Goal: Transaction & Acquisition: Purchase product/service

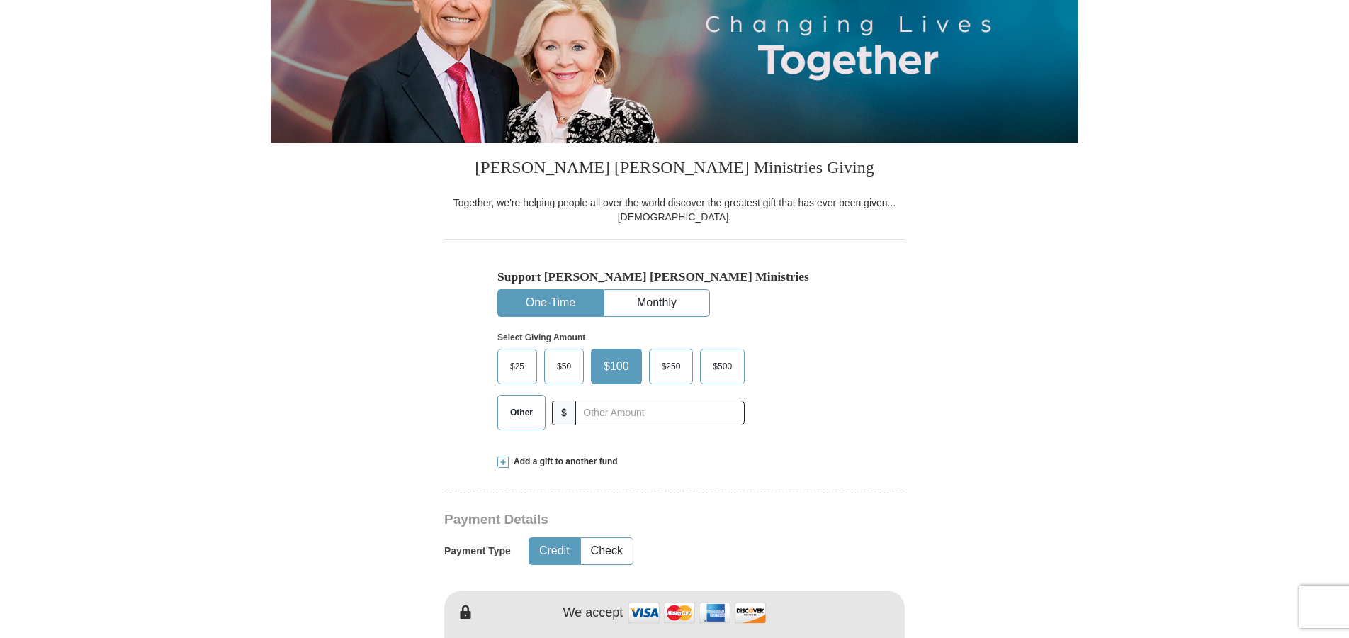
scroll to position [213, 0]
click at [656, 301] on button "Monthly" at bounding box center [656, 302] width 105 height 26
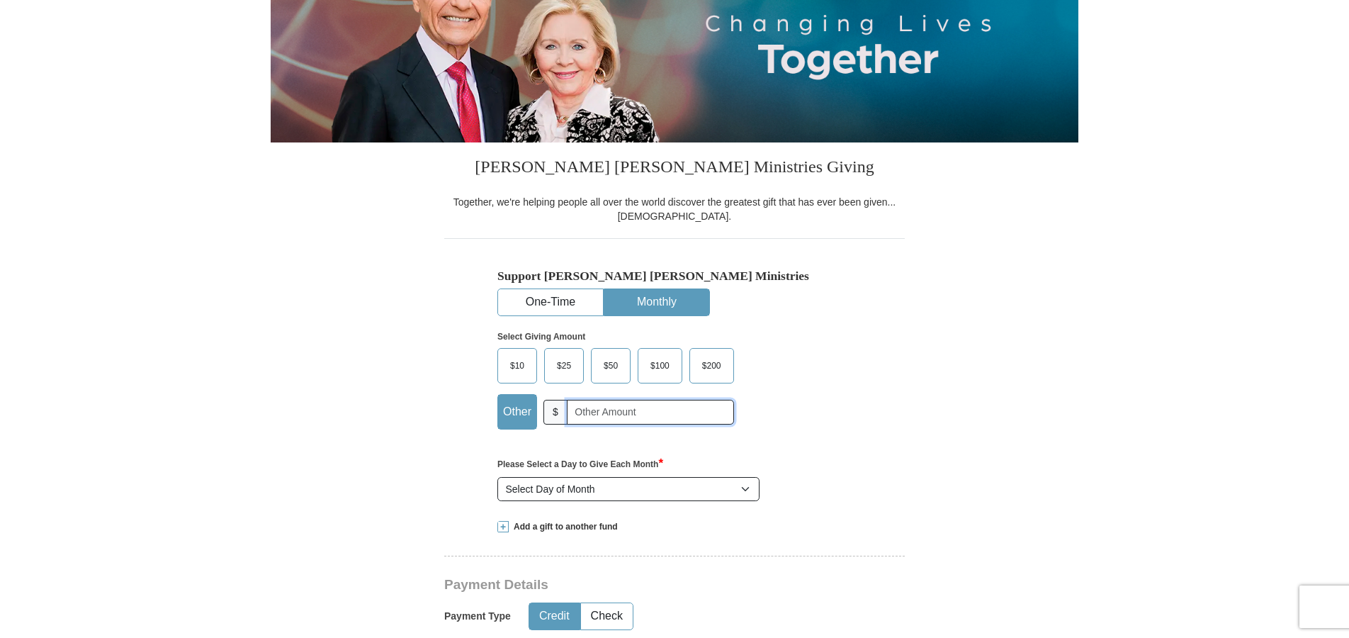
click at [586, 414] on input "text" at bounding box center [650, 412] width 167 height 25
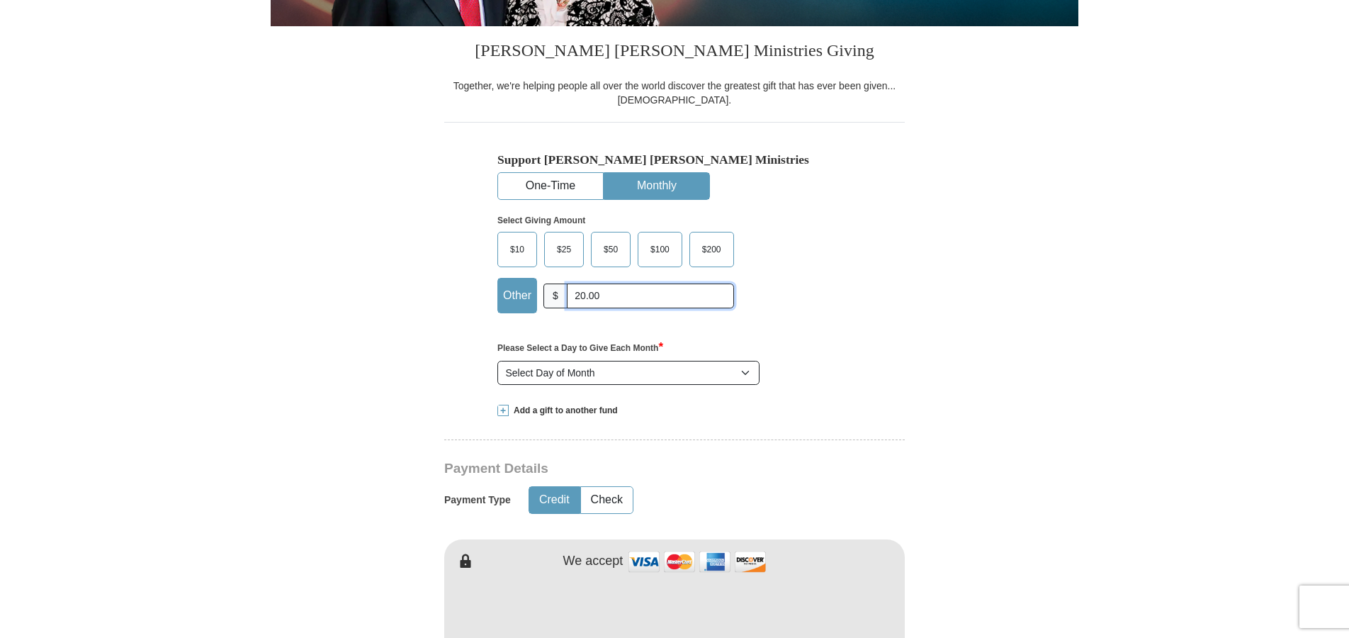
scroll to position [354, 0]
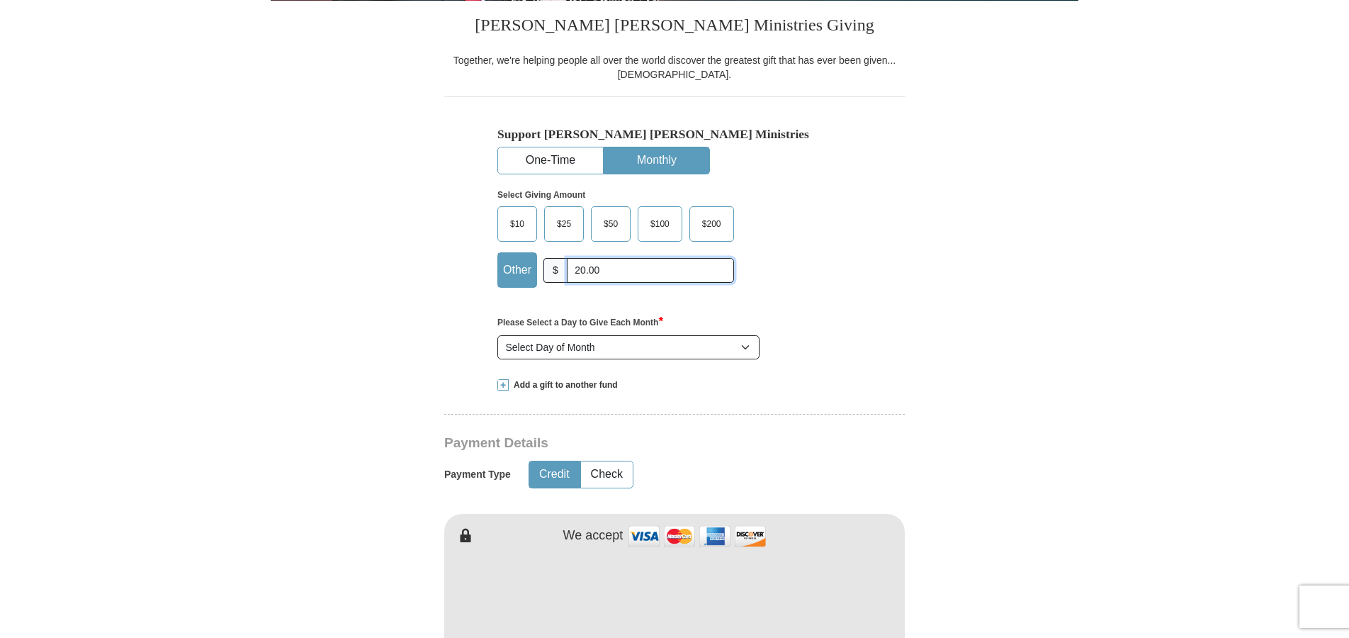
type input "20.00"
click at [746, 348] on select "Select Day of Month 1 2 3 4 5 6 7 8 9 10 11 12 13 14 15 16 17 18 19 20 21 22 23…" at bounding box center [628, 347] width 262 height 24
select select "3"
click at [497, 336] on select "Select Day of Month 1 2 3 4 5 6 7 8 9 10 11 12 13 14 15 16 17 18 19 20 21 22 23…" at bounding box center [628, 347] width 262 height 24
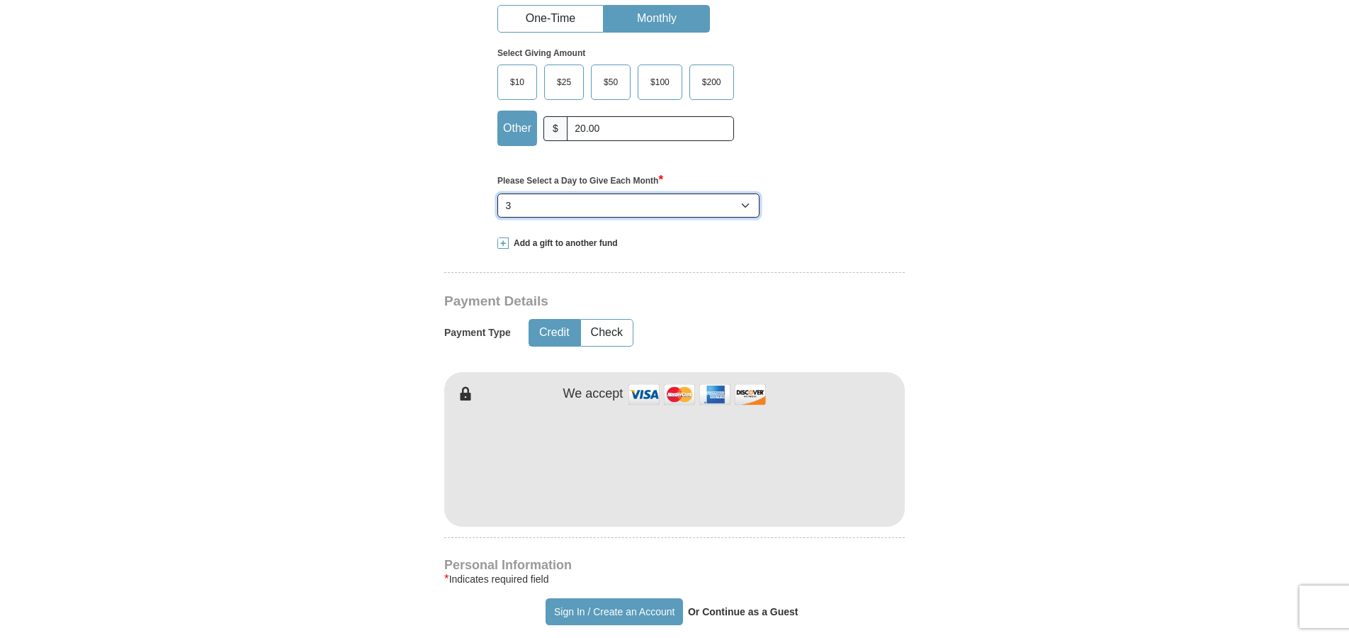
scroll to position [567, 0]
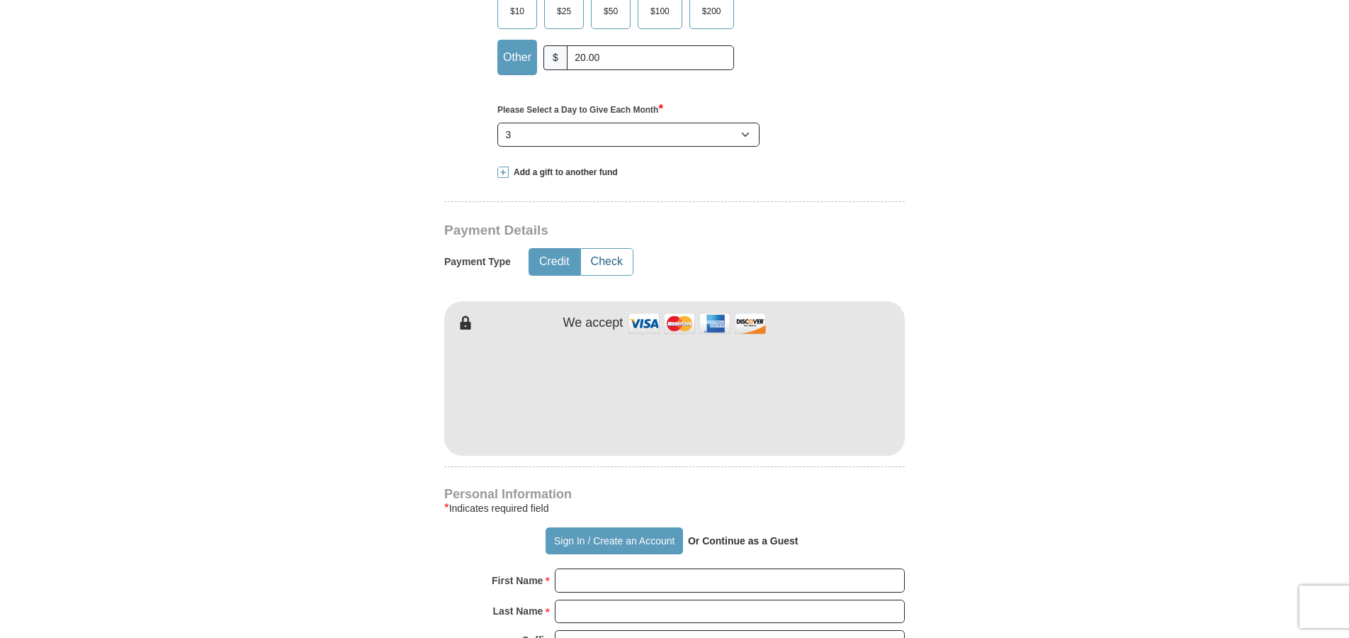
click at [600, 265] on button "Check" at bounding box center [607, 262] width 52 height 26
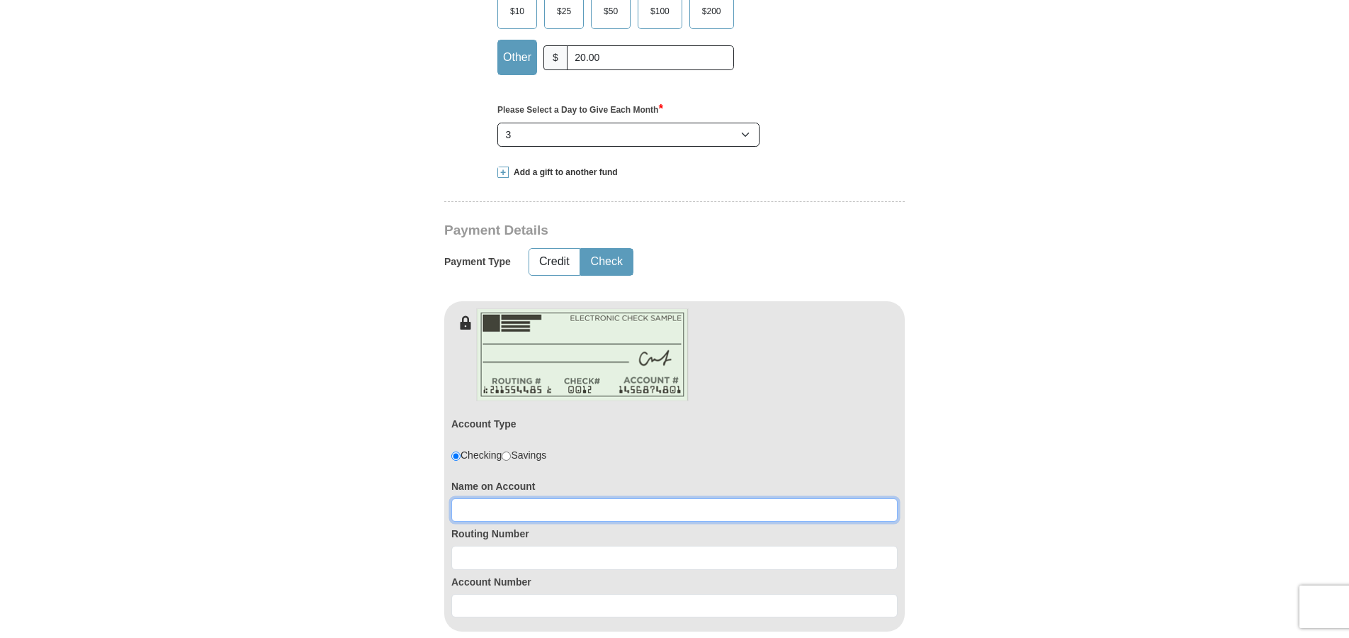
click at [486, 503] on input at bounding box center [674, 510] width 446 height 24
type input "W. [PERSON_NAME] and [PERSON_NAME]"
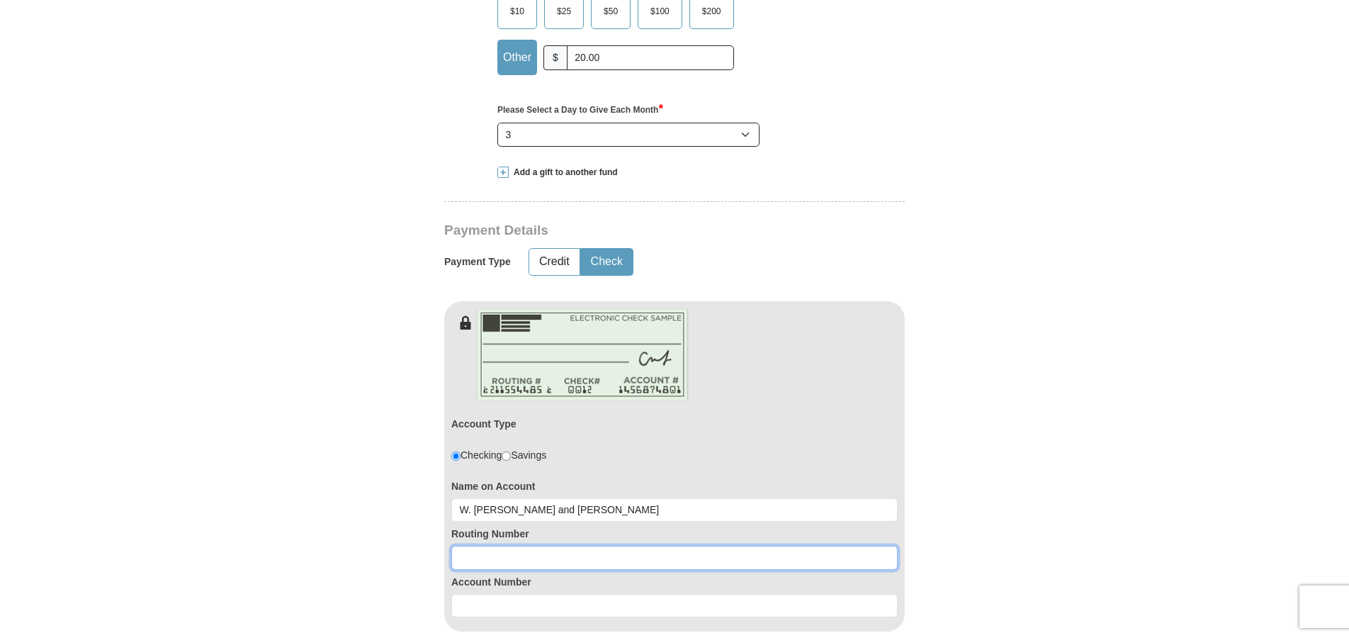
click at [481, 555] on input at bounding box center [674, 558] width 446 height 24
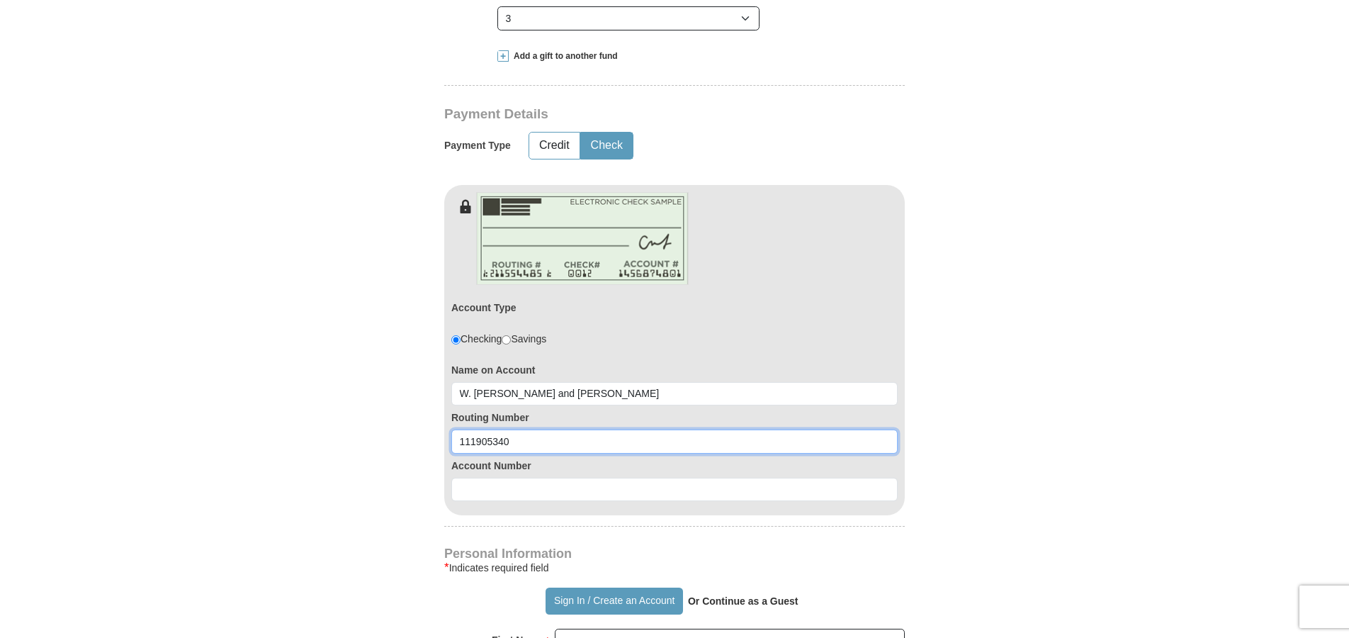
scroll to position [709, 0]
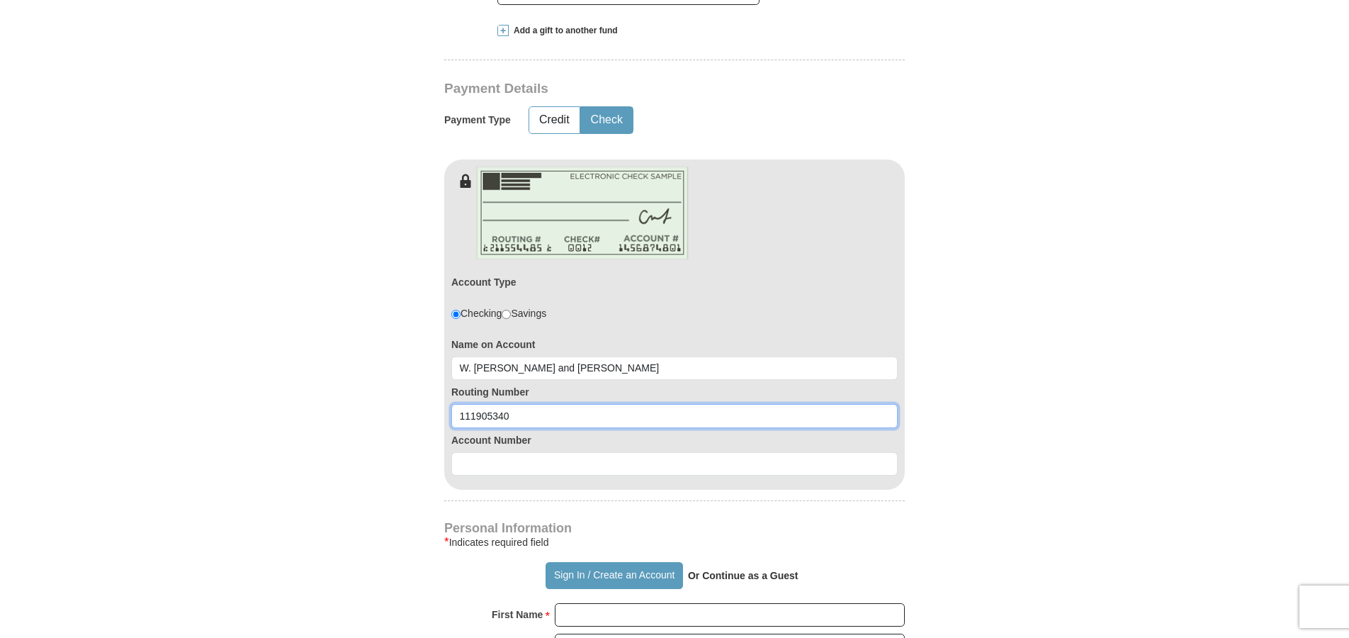
type input "111905340"
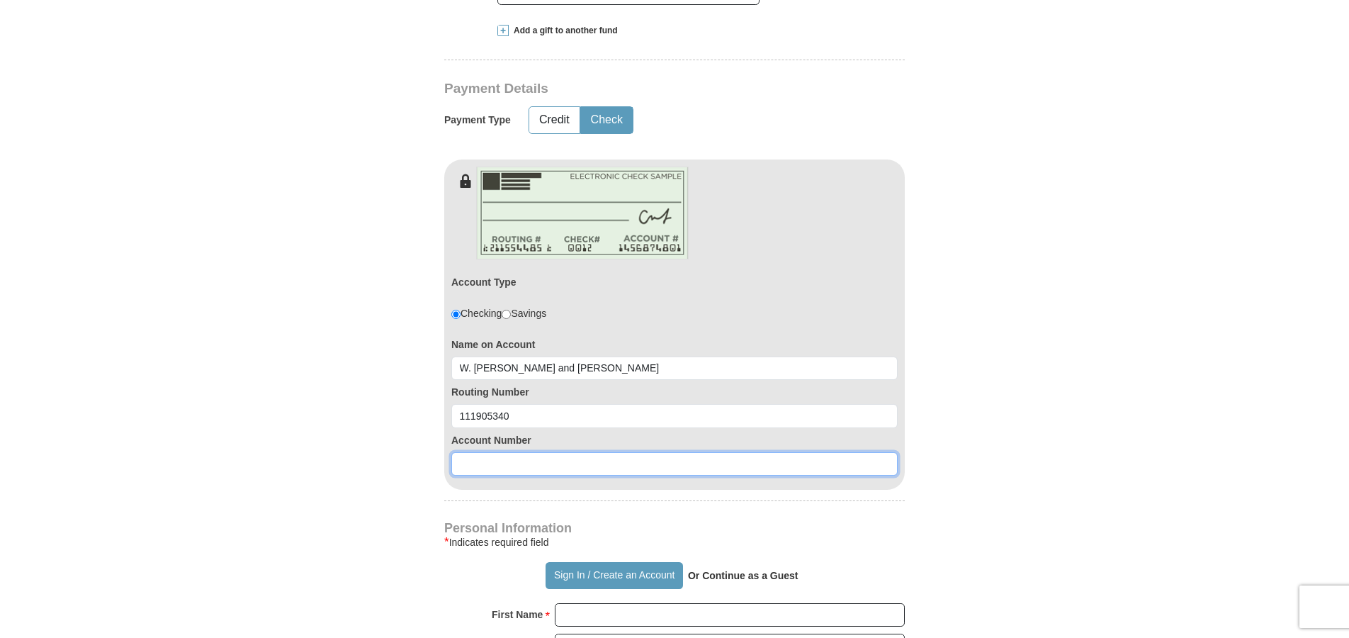
click at [513, 463] on input at bounding box center [674, 464] width 446 height 24
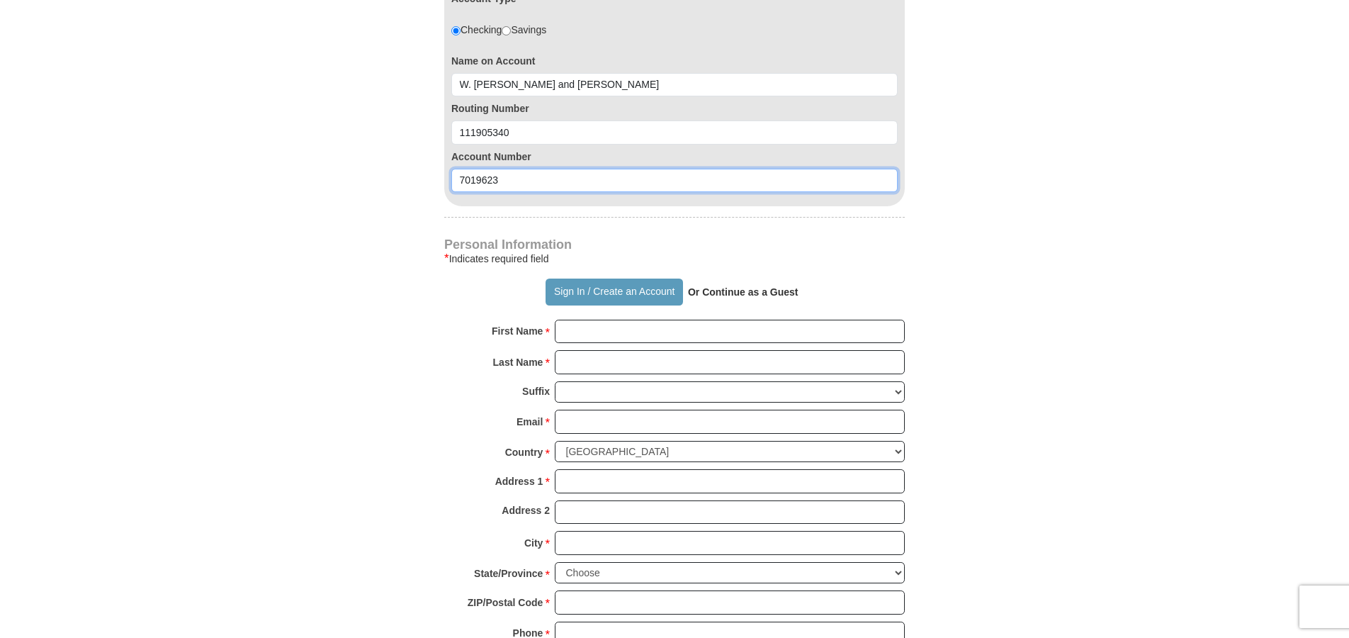
scroll to position [1063, 0]
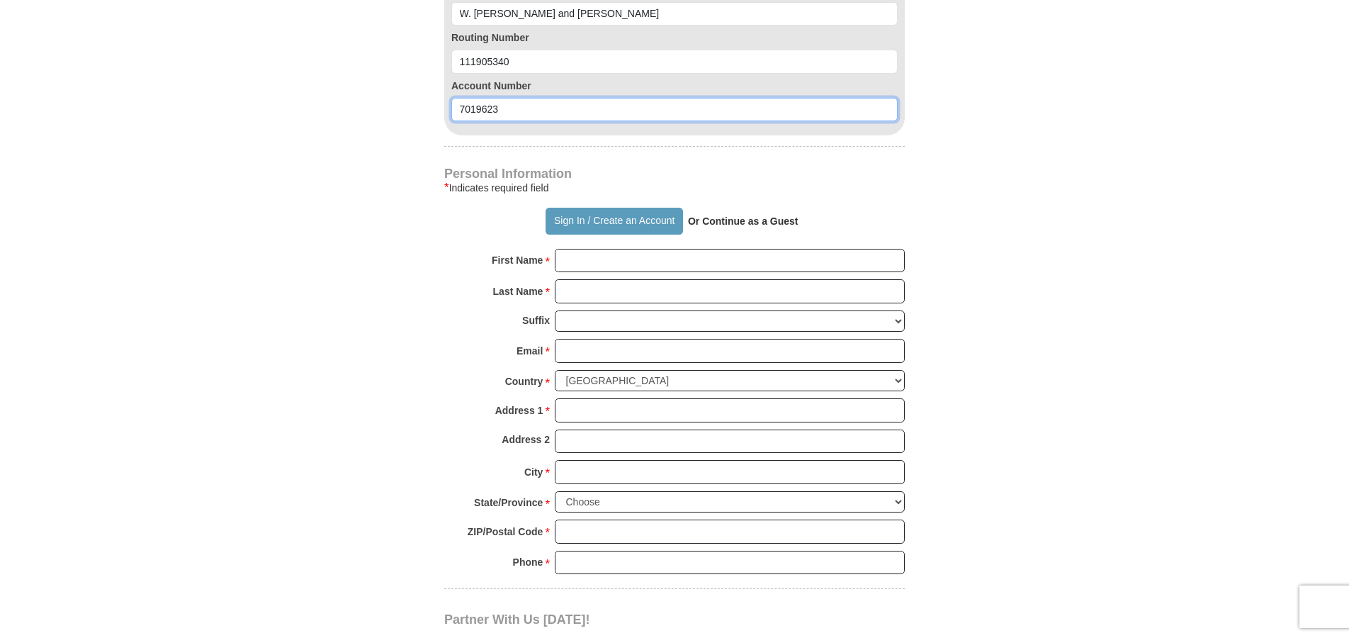
type input "7019623"
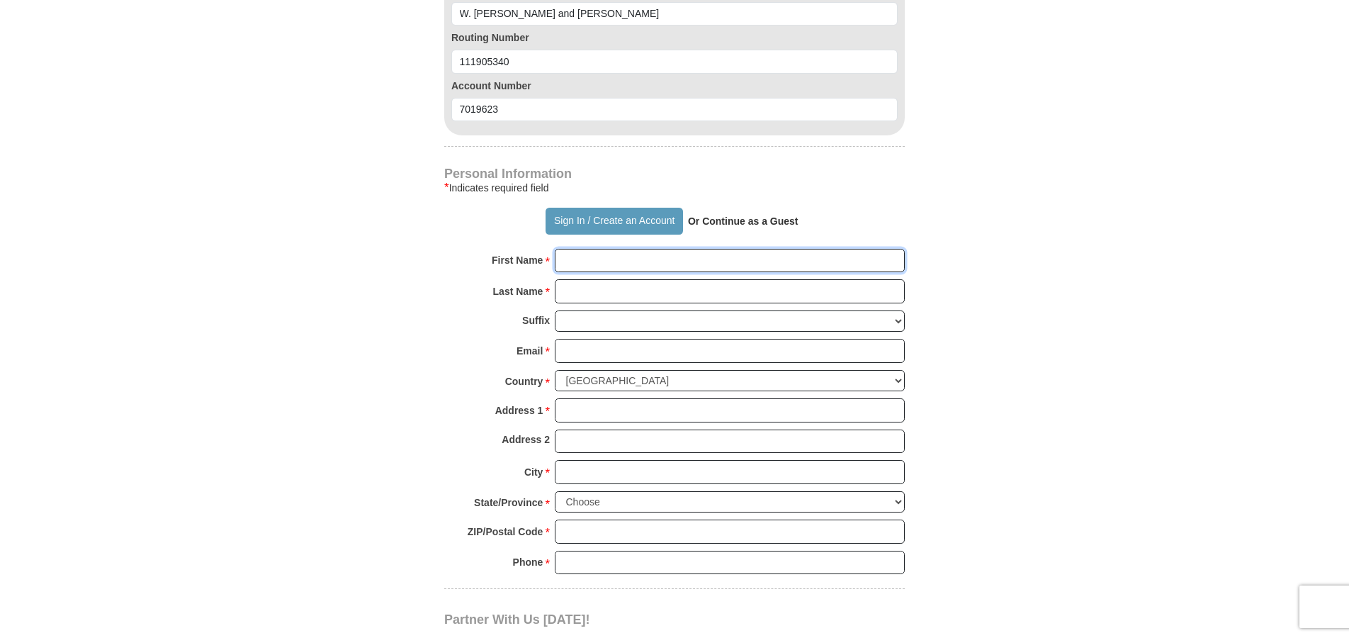
click at [571, 261] on input "First Name *" at bounding box center [730, 261] width 350 height 24
type input "[PERSON_NAME] and [PERSON_NAME]"
type input "[PERSON_NAME]"
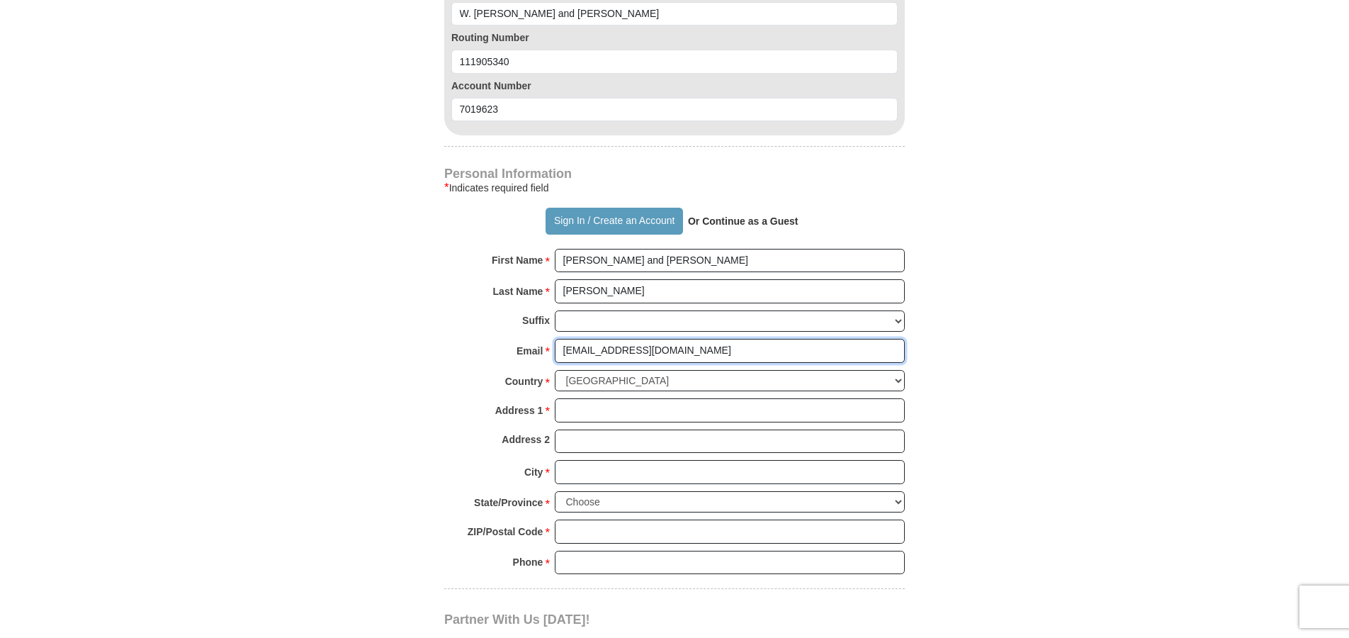
type input "[EMAIL_ADDRESS][DOMAIN_NAME]"
click at [585, 417] on input "Address 1 *" at bounding box center [730, 410] width 350 height 24
type input "704 Saratoga"
type input "[PERSON_NAME]"
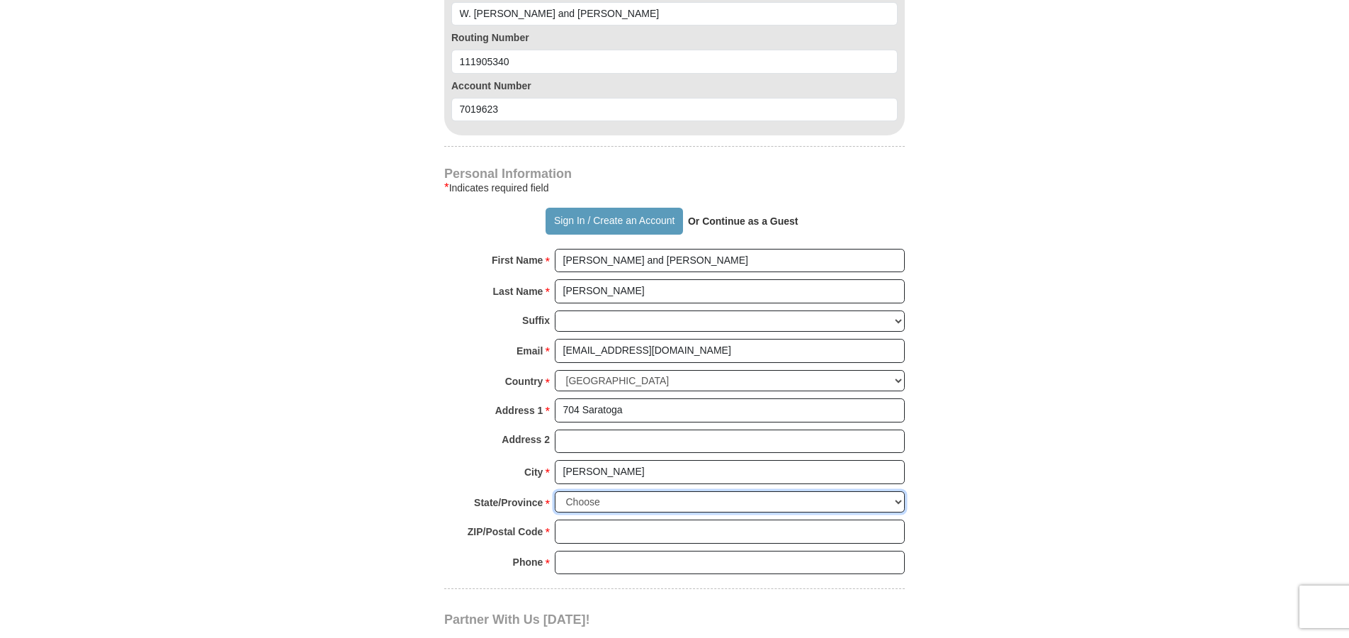
select select "[GEOGRAPHIC_DATA]"
type input "76706"
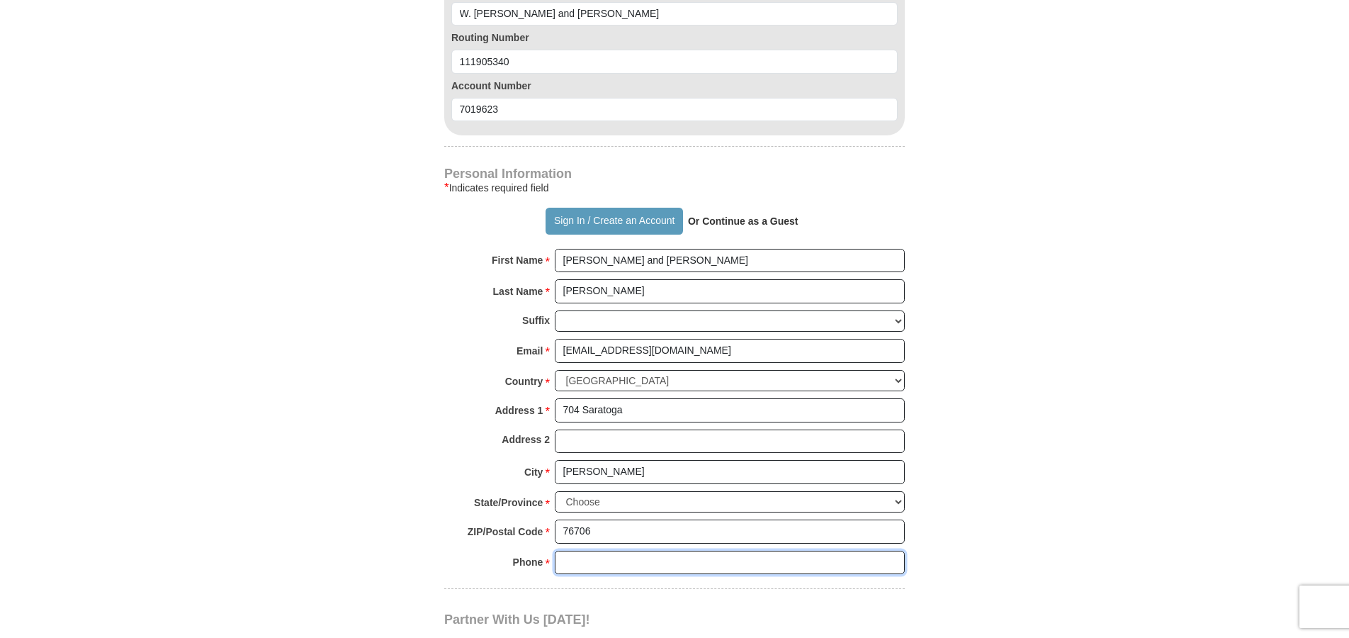
type input "3254390762"
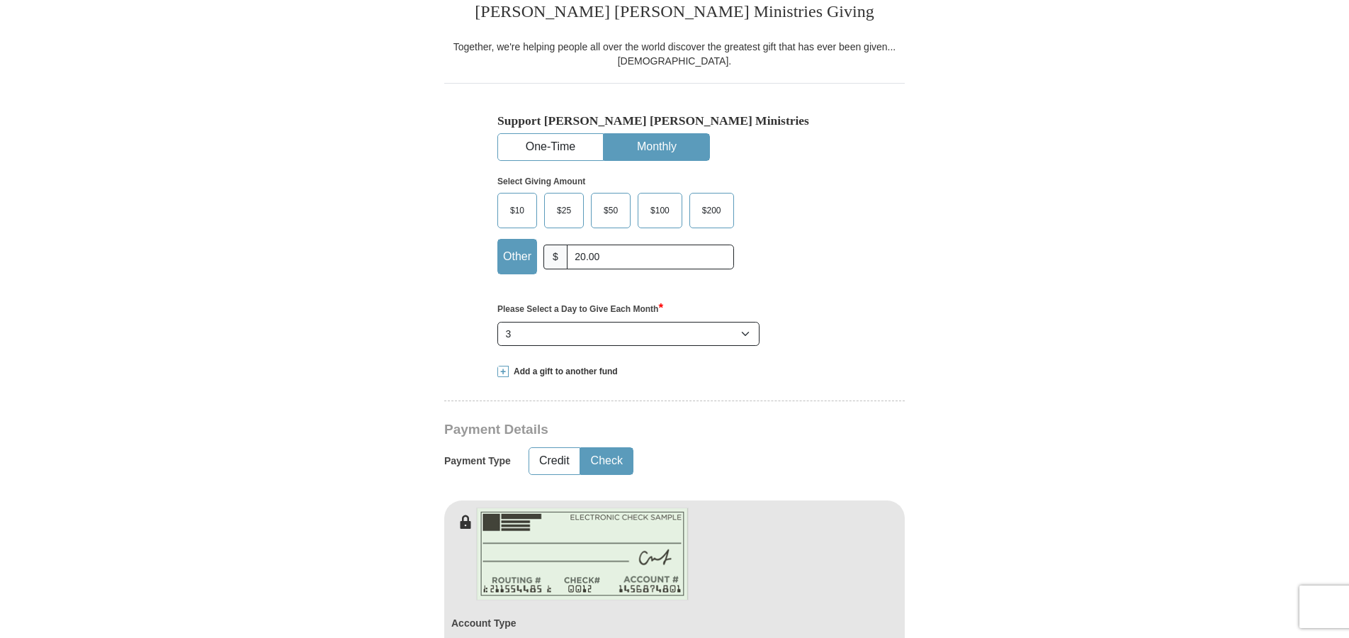
scroll to position [354, 0]
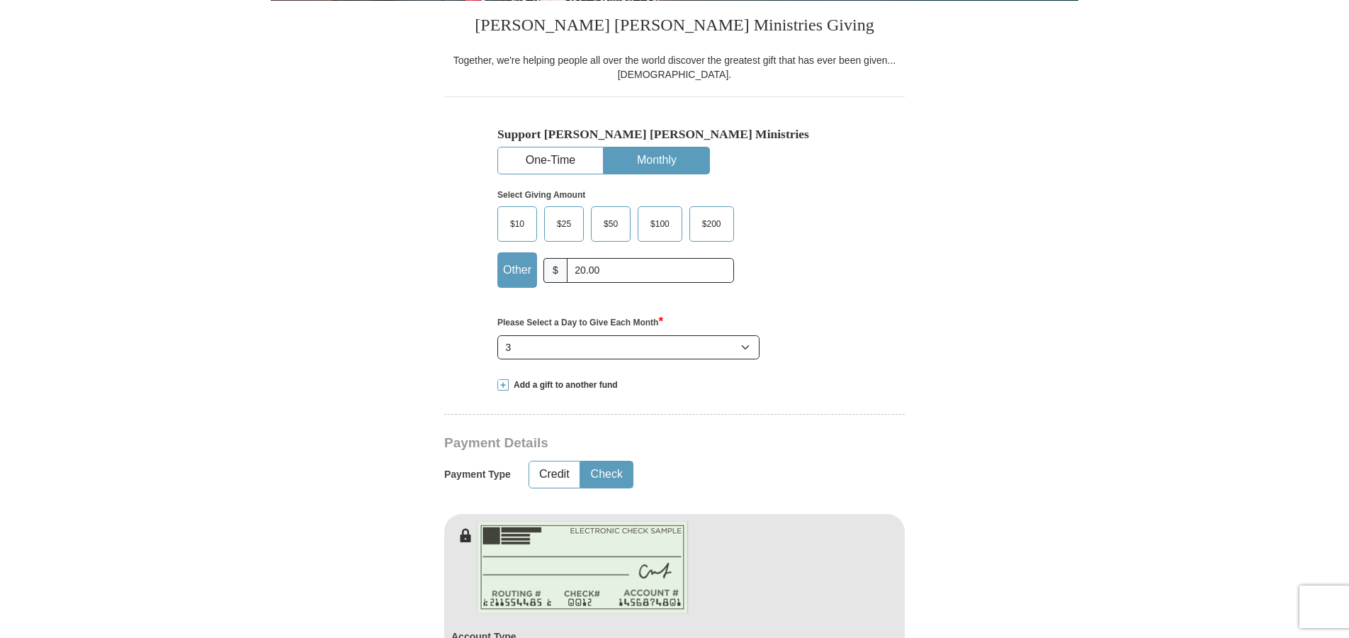
click at [560, 223] on span "$25" at bounding box center [564, 223] width 28 height 21
click at [0, 0] on input "$25" at bounding box center [0, 0] width 0 height 0
drag, startPoint x: 603, startPoint y: 270, endPoint x: 572, endPoint y: 269, distance: 30.5
click at [572, 269] on input "20.00" at bounding box center [650, 270] width 167 height 25
click at [563, 220] on span "$25" at bounding box center [564, 223] width 28 height 21
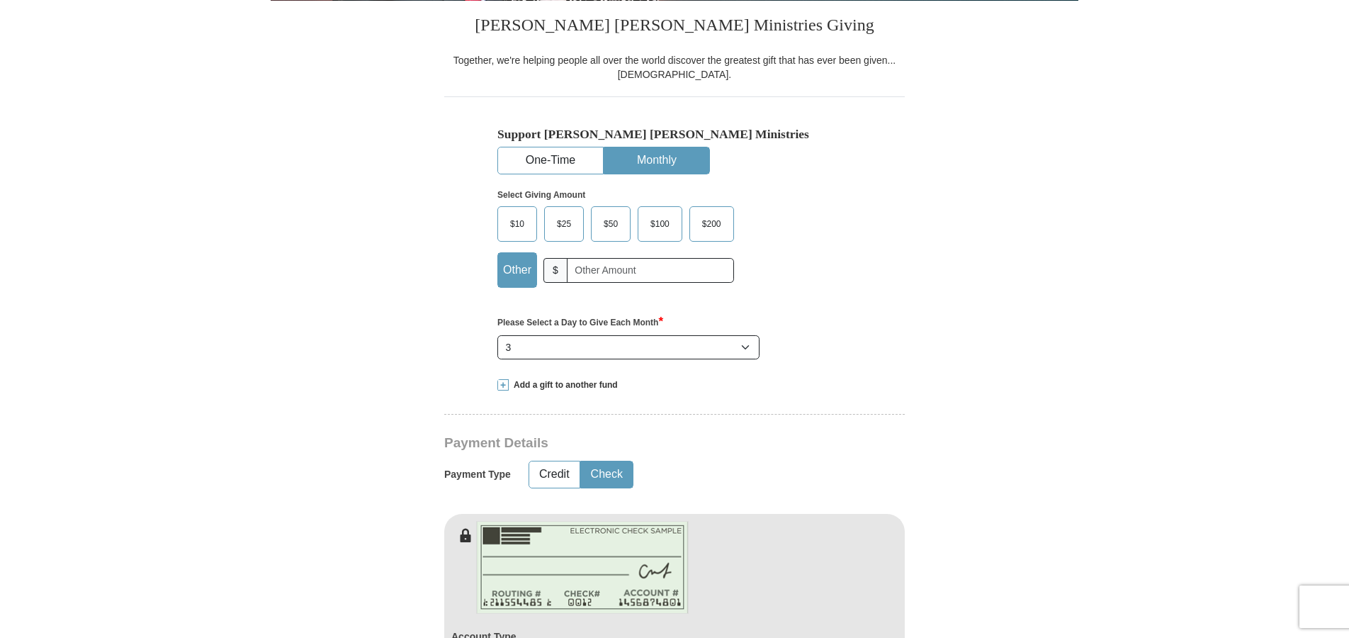
click at [0, 0] on input "$25" at bounding box center [0, 0] width 0 height 0
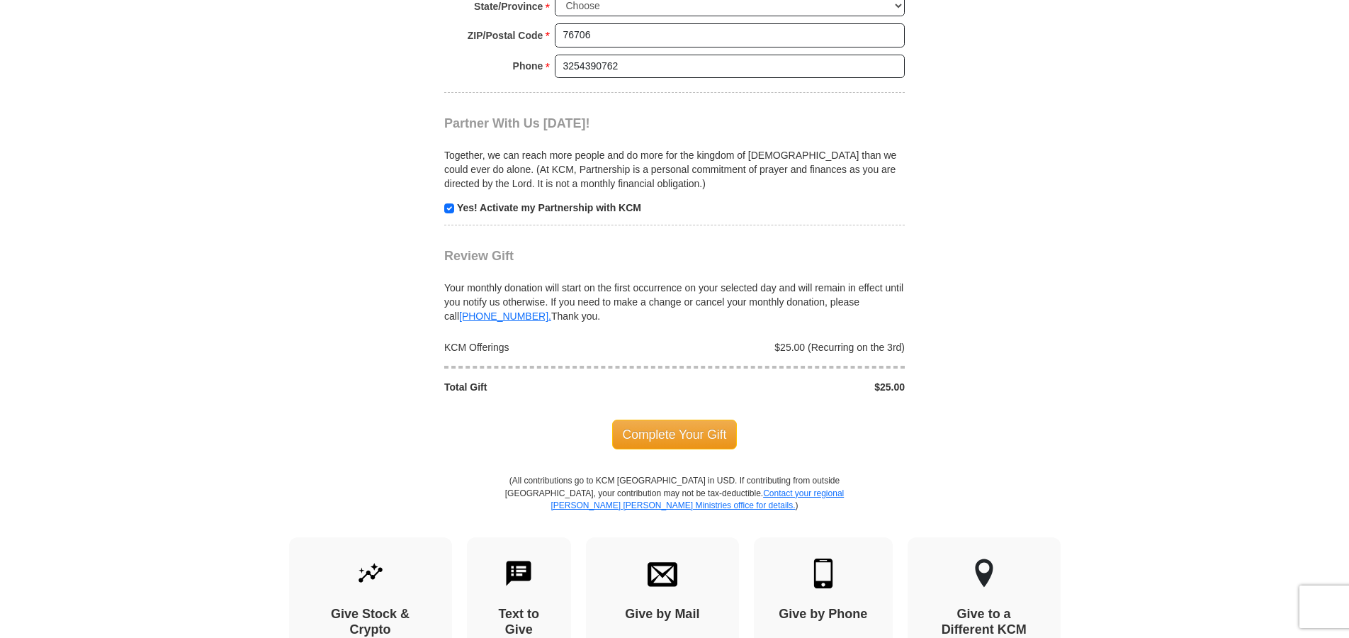
scroll to position [1630, 0]
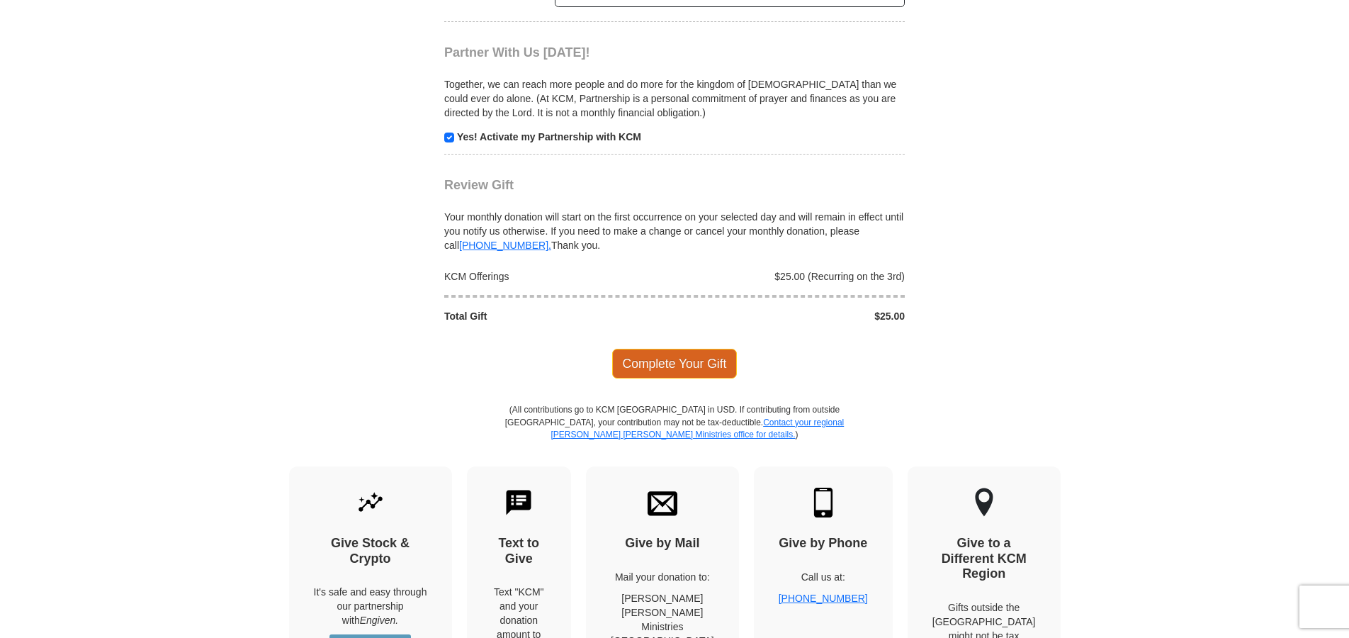
click at [646, 363] on span "Complete Your Gift" at bounding box center [674, 364] width 125 height 30
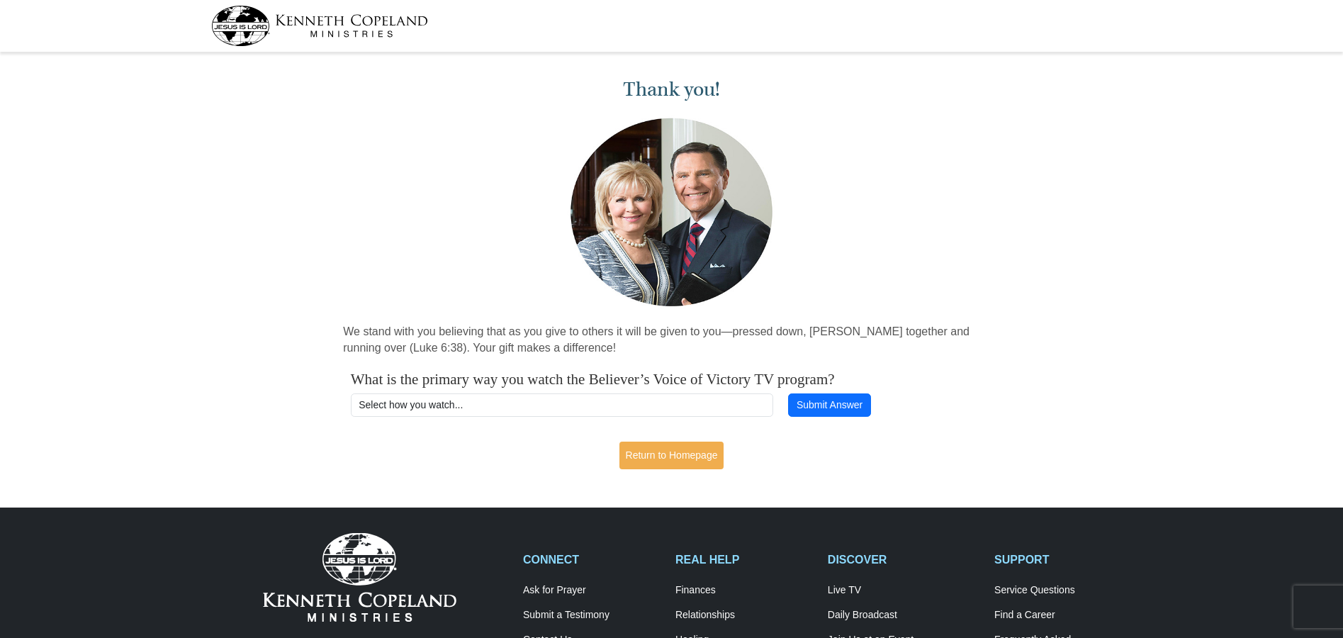
scroll to position [71, 0]
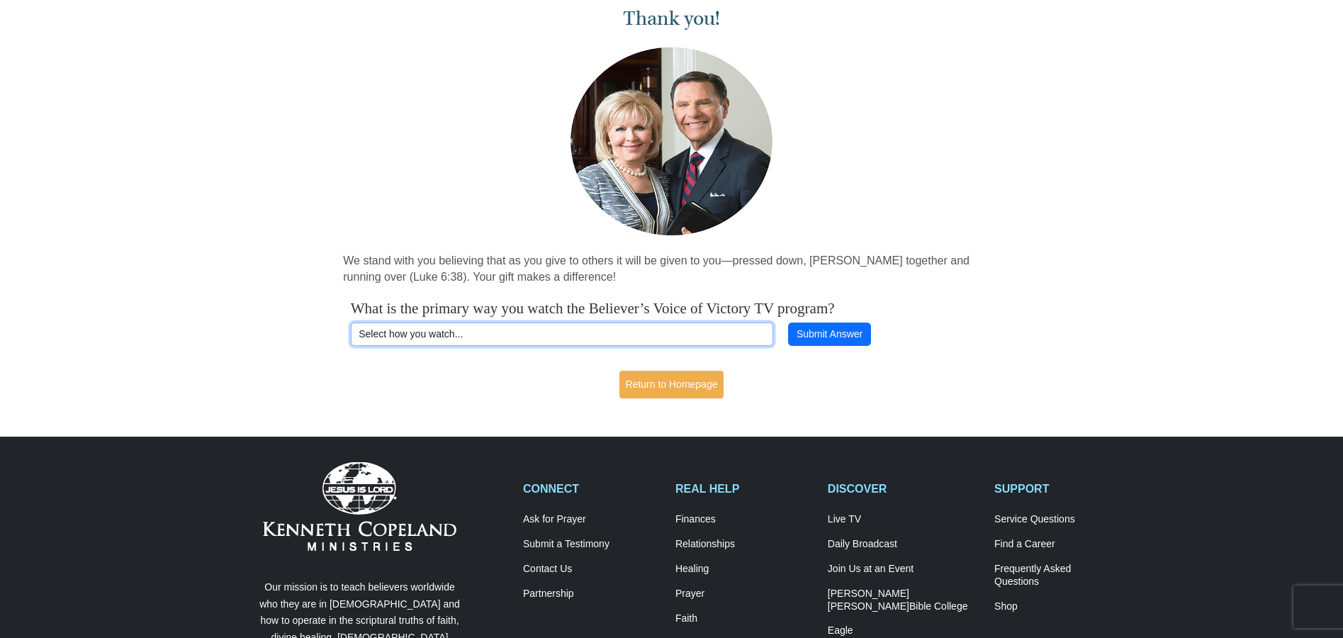
click at [692, 334] on select "Select how you watch... Daystar Morning Daystar Evening KCM.org GoVictory.com V…" at bounding box center [562, 334] width 423 height 24
select select "DIRECTV"
click at [351, 322] on select "Select how you watch... Daystar Morning Daystar Evening KCM.org GoVictory.com V…" at bounding box center [562, 334] width 423 height 24
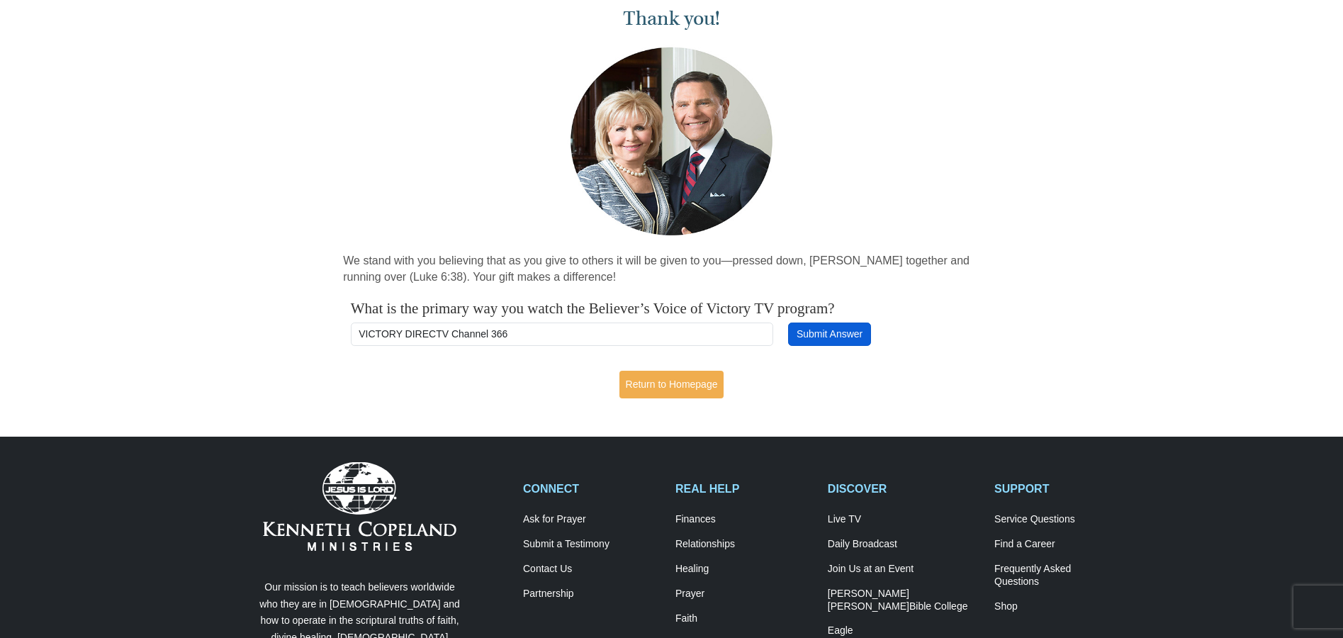
click at [832, 337] on button "Submit Answer" at bounding box center [829, 334] width 82 height 24
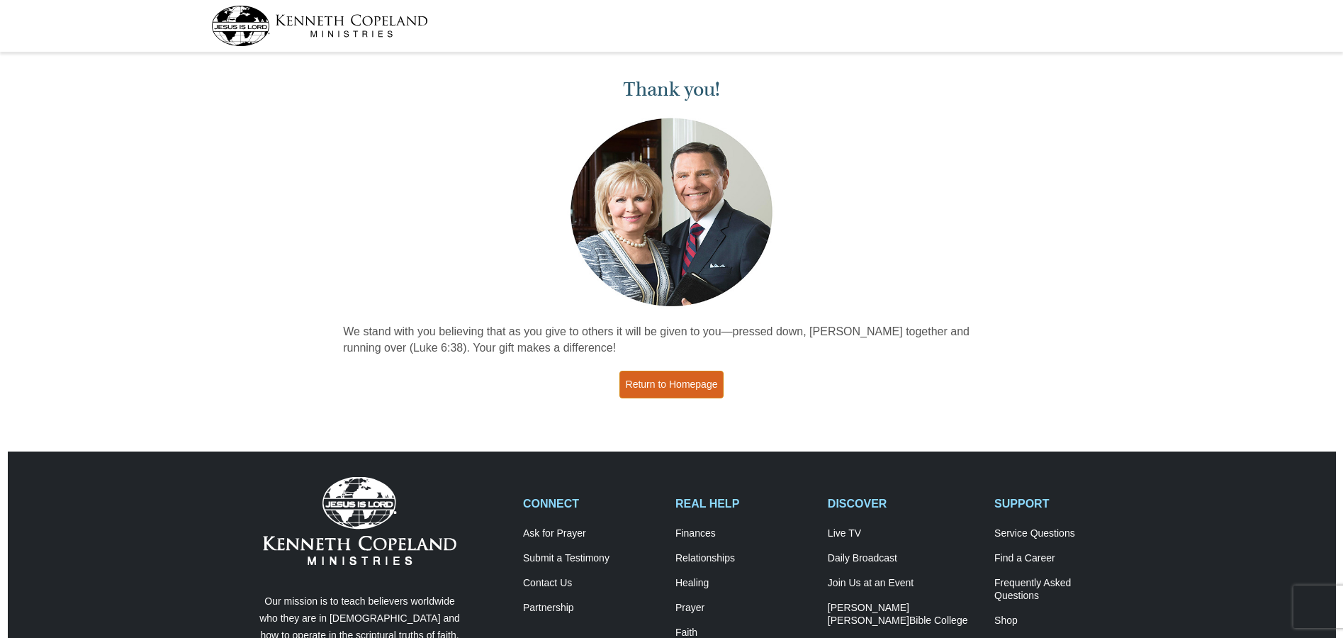
click at [689, 383] on link "Return to Homepage" at bounding box center [671, 385] width 105 height 28
